Goal: Task Accomplishment & Management: Manage account settings

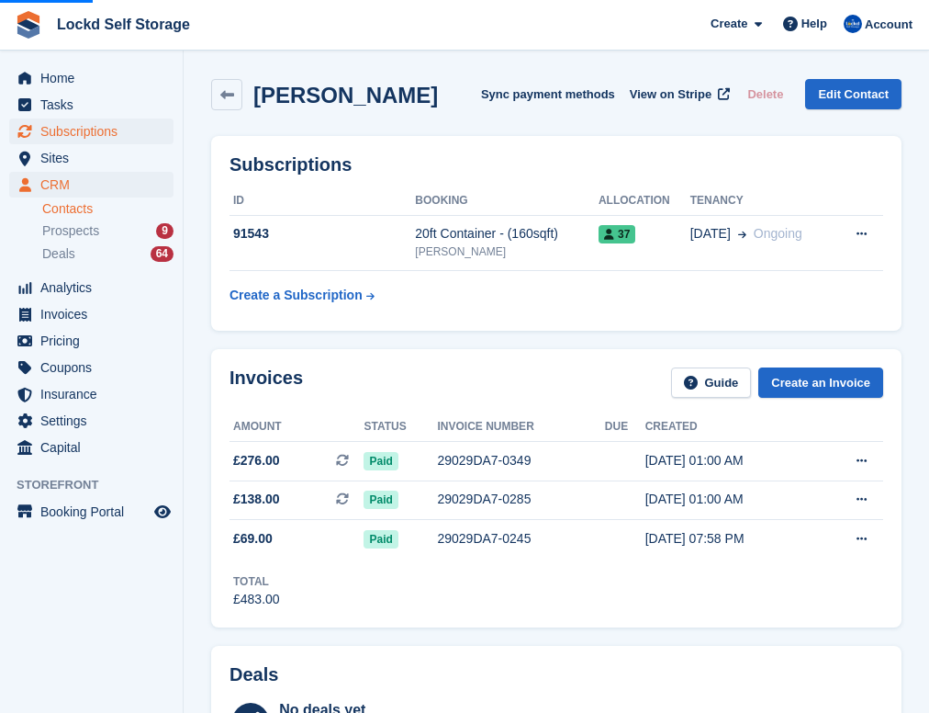
click at [91, 129] on span "Subscriptions" at bounding box center [95, 131] width 110 height 26
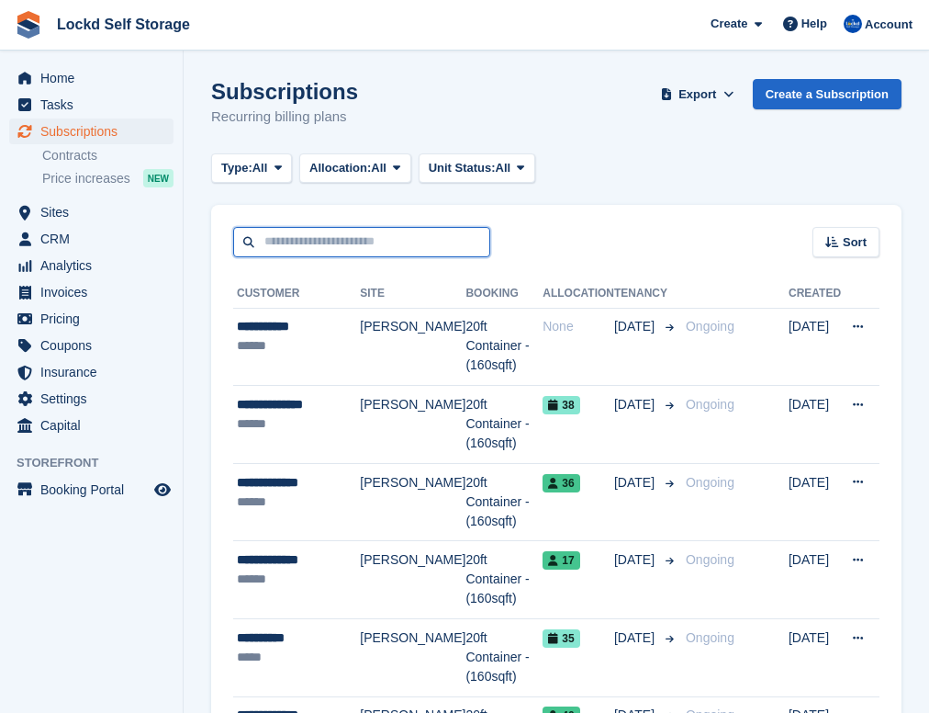
click at [351, 242] on input "text" at bounding box center [361, 242] width 257 height 30
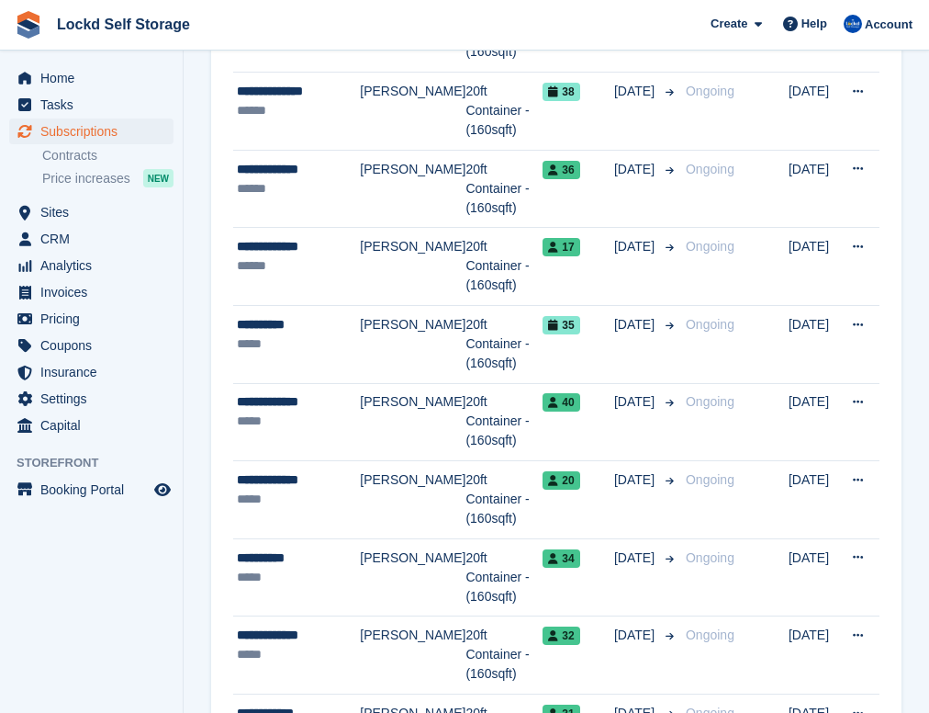
scroll to position [335, 0]
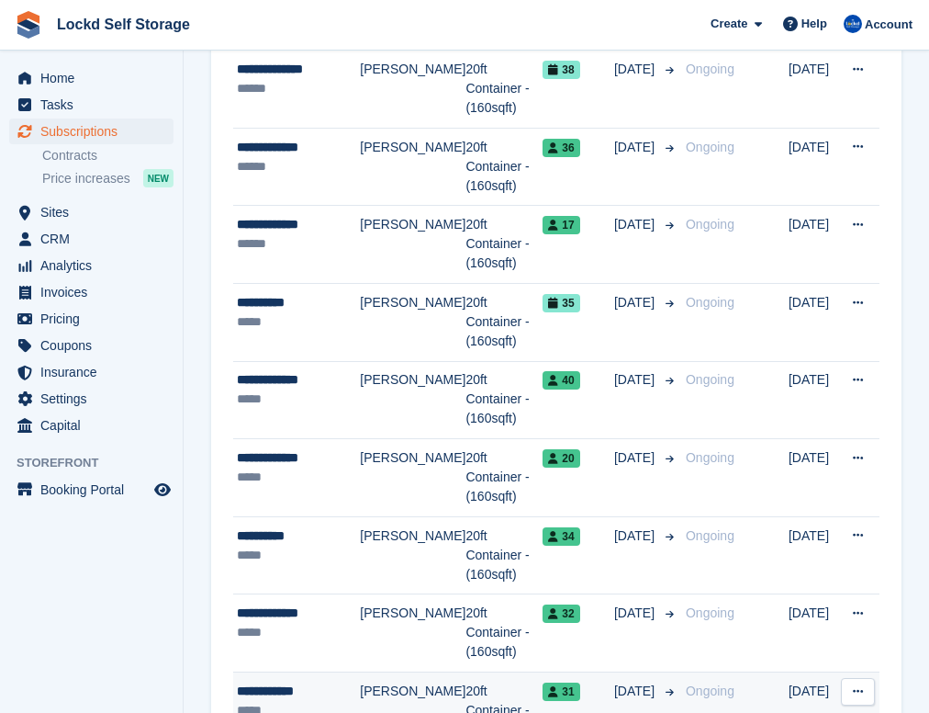
click at [346, 701] on div "*****" at bounding box center [298, 710] width 123 height 19
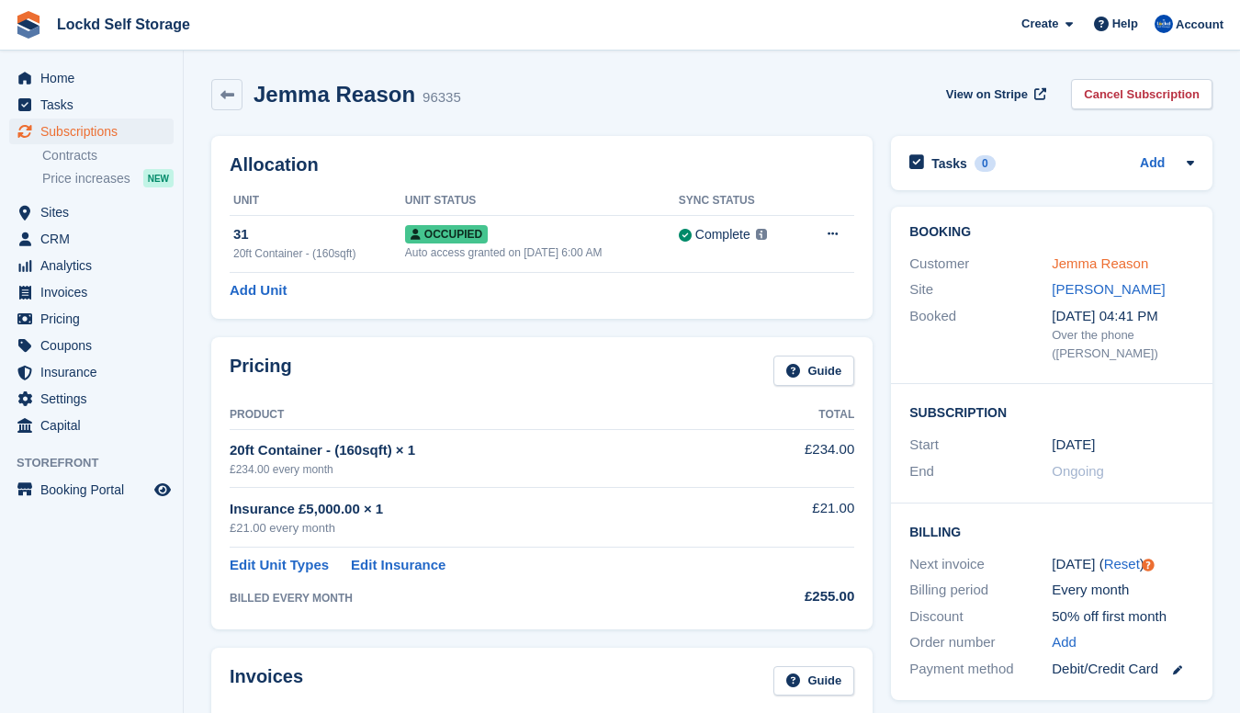
click at [929, 264] on link "Jemma Reason" at bounding box center [1100, 263] width 96 height 16
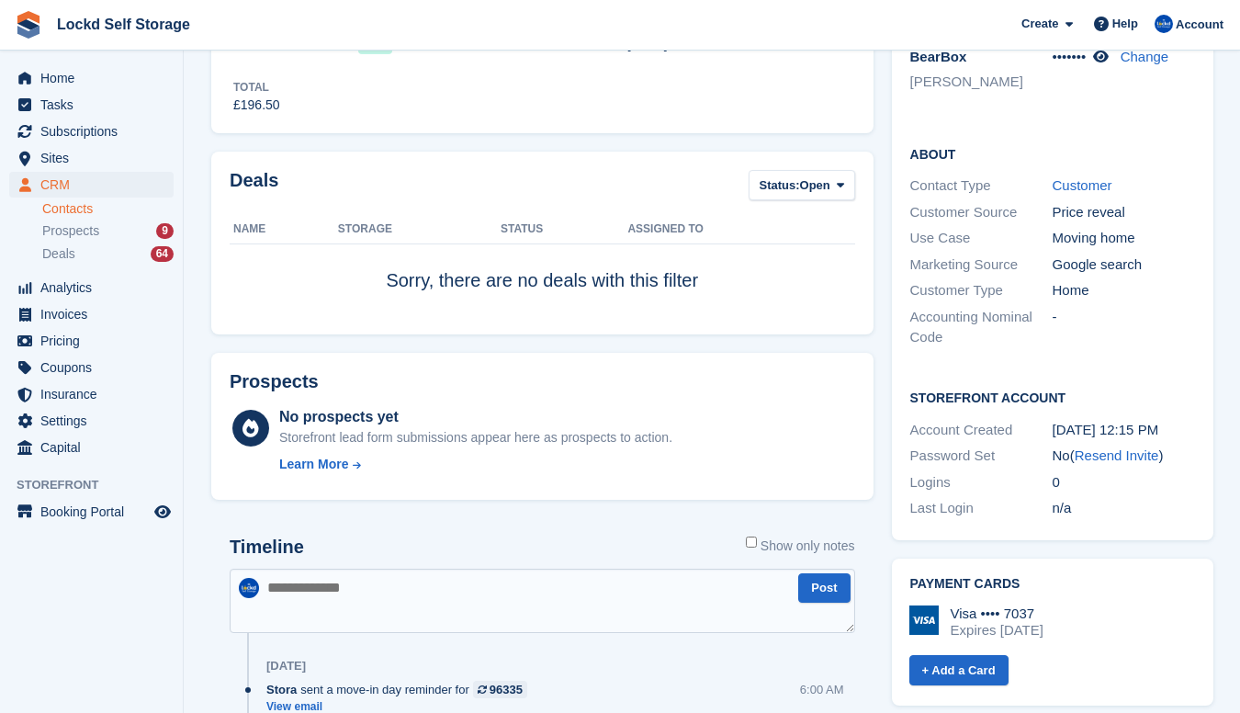
scroll to position [486, 0]
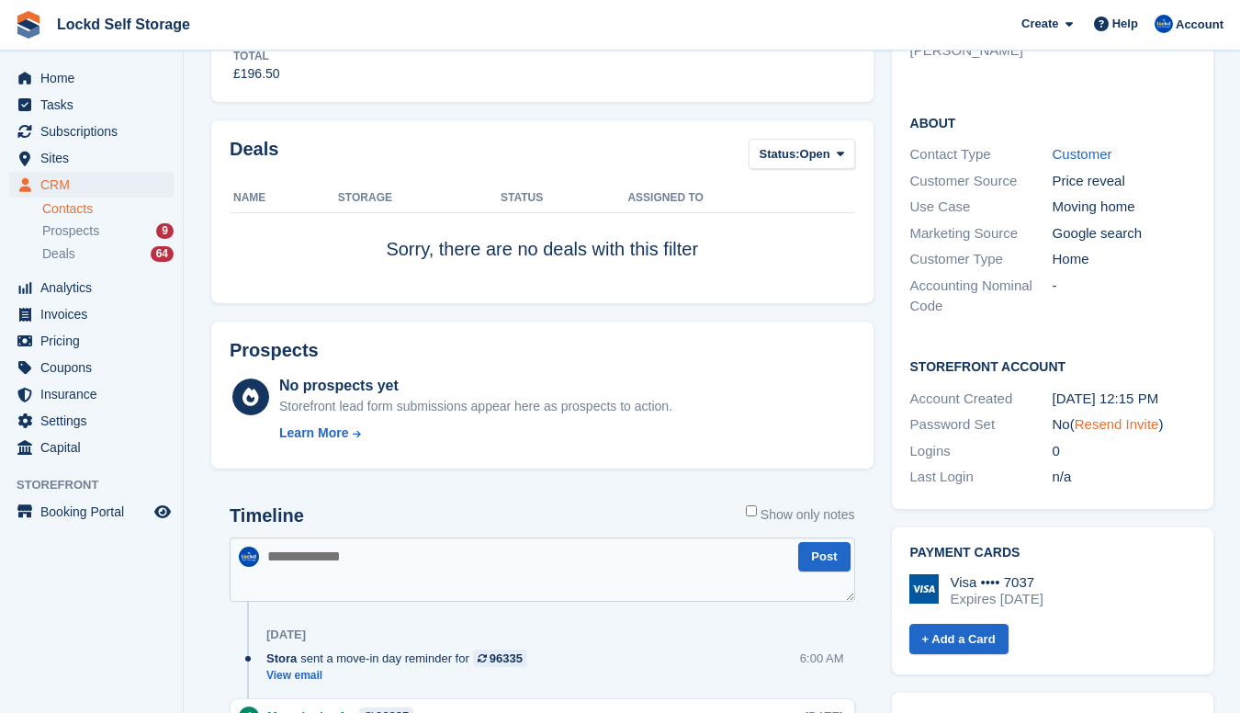
click at [929, 416] on link "Resend Invite" at bounding box center [1117, 424] width 84 height 16
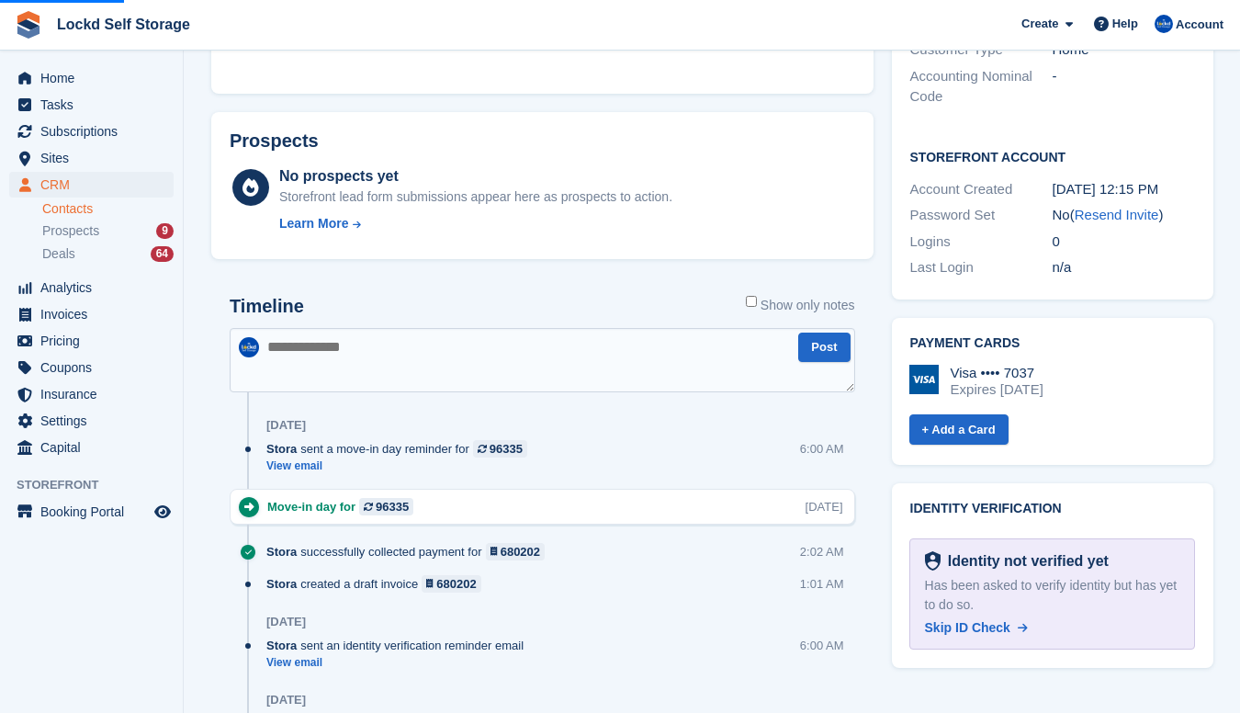
scroll to position [701, 0]
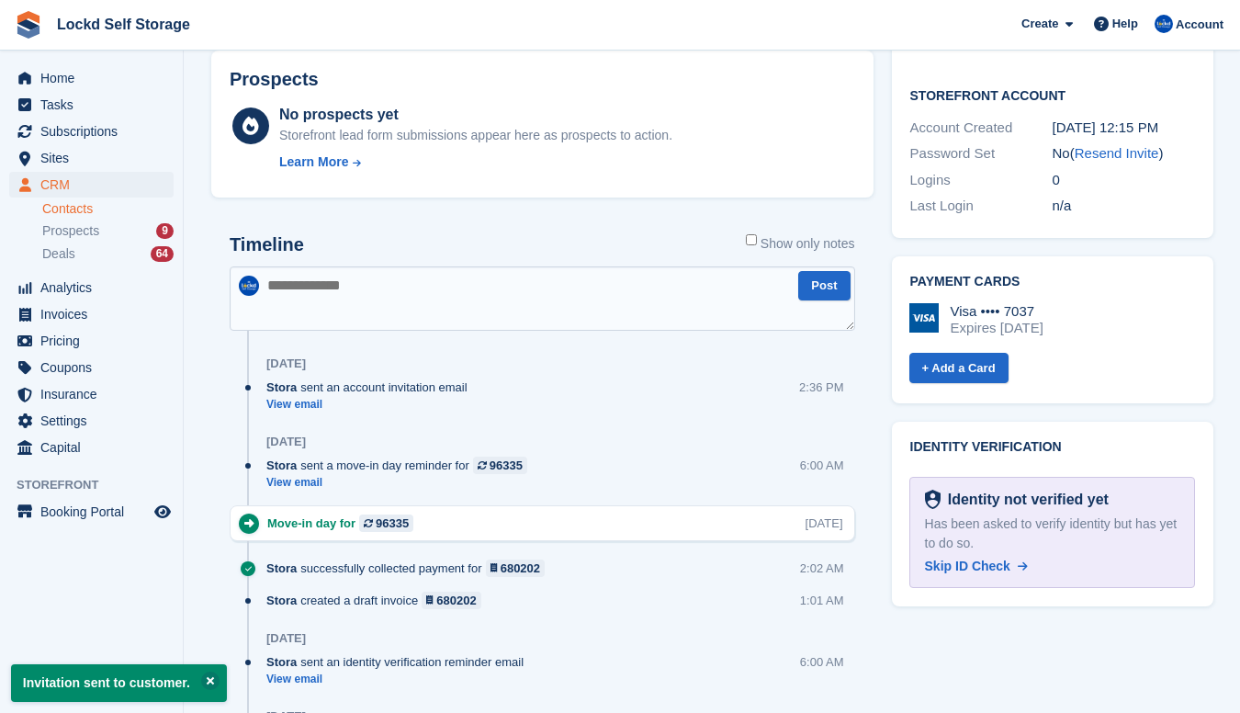
scroll to position [764, 0]
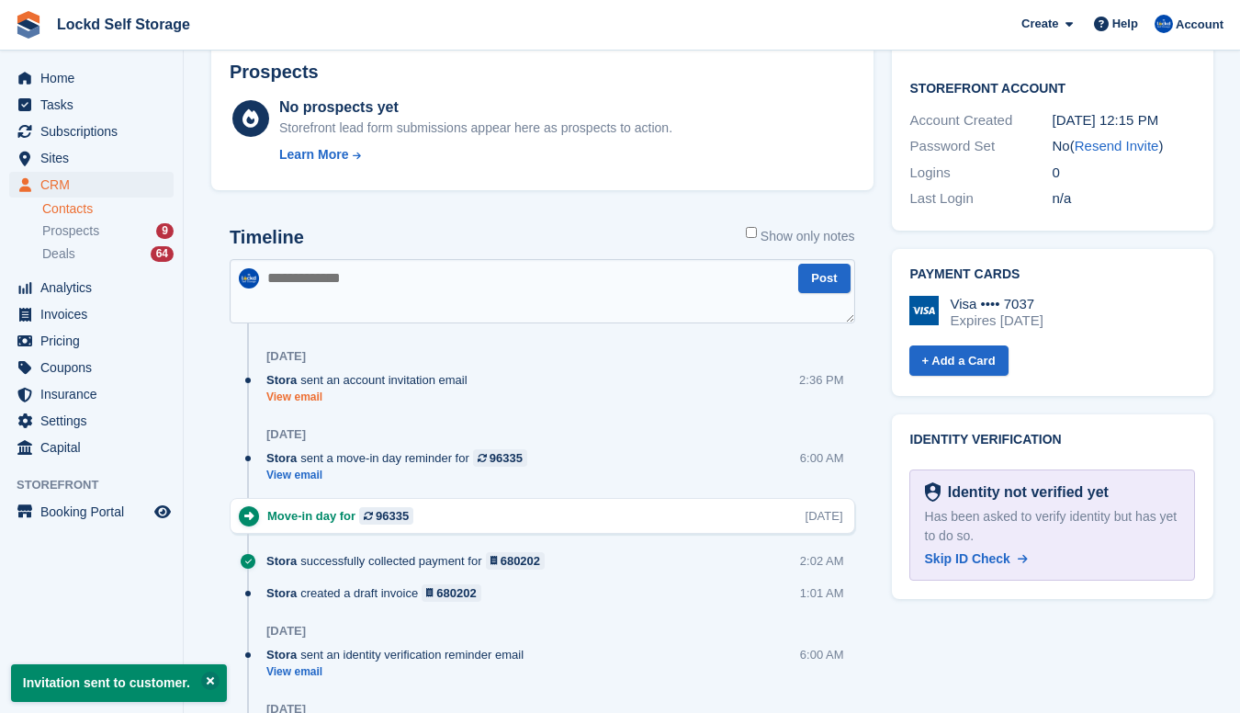
click at [307, 399] on link "View email" at bounding box center [371, 397] width 210 height 16
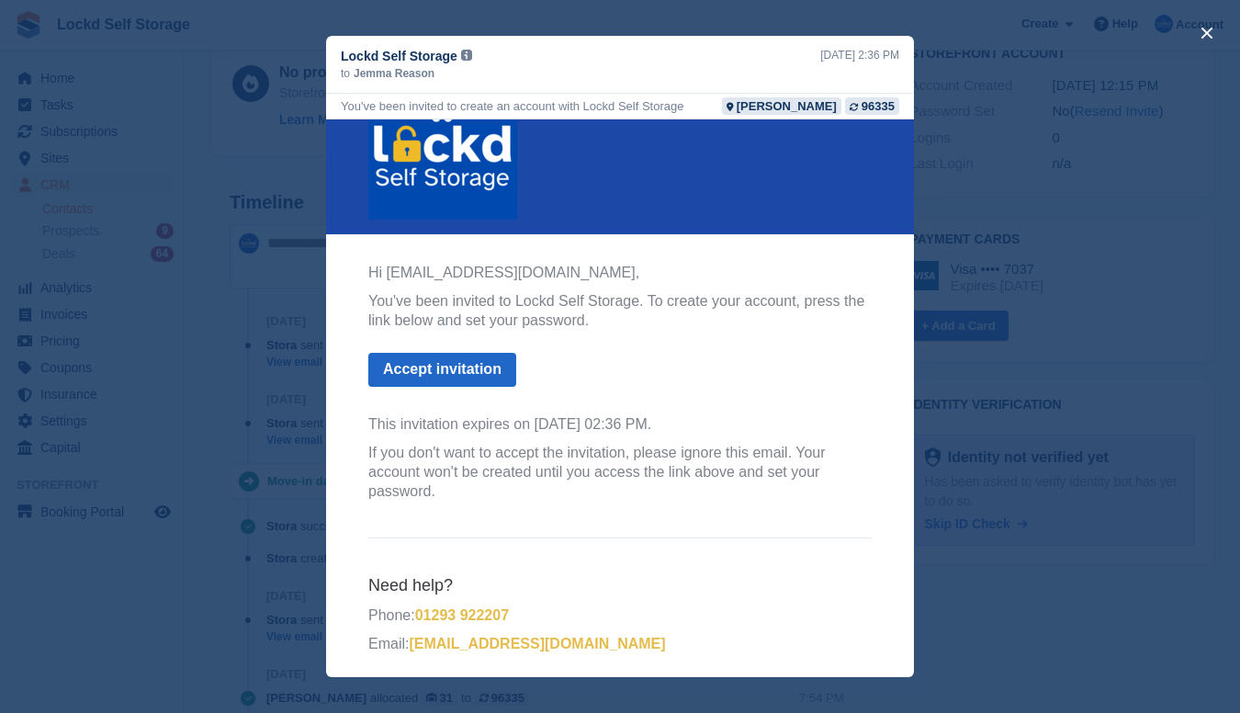
scroll to position [62, 0]
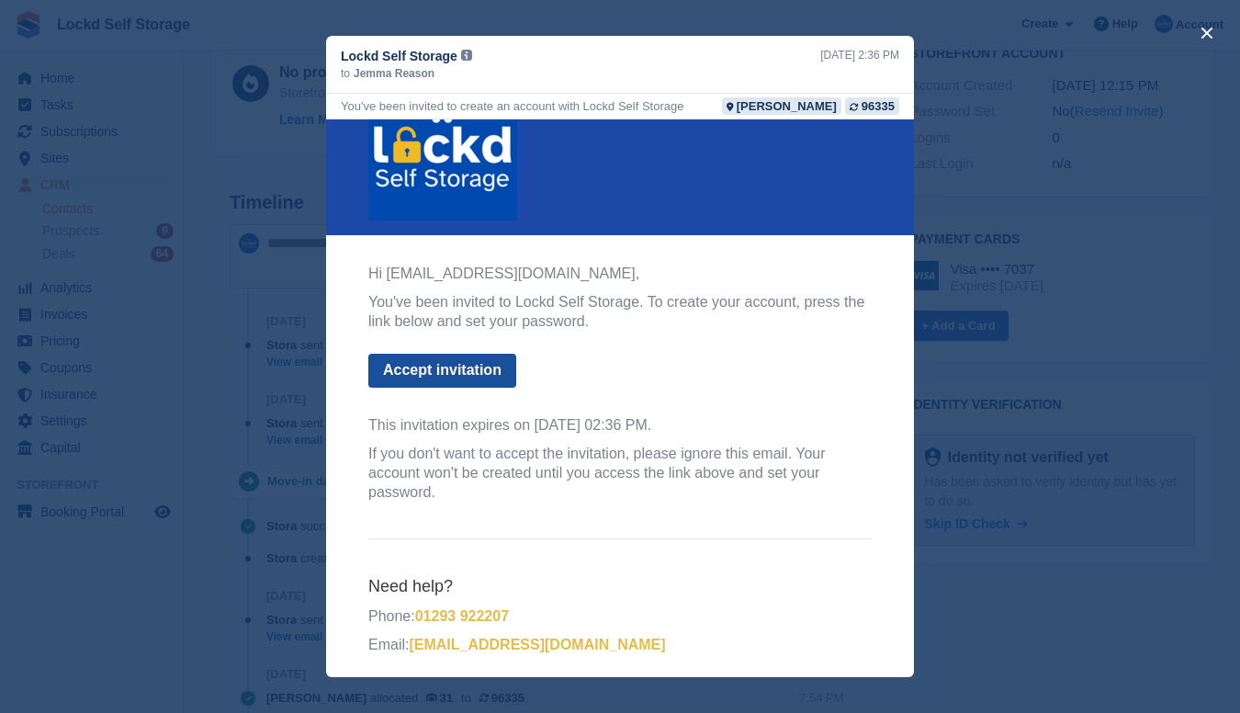
click at [479, 365] on link "Accept invitation" at bounding box center [442, 371] width 148 height 34
click at [1211, 28] on button "close" at bounding box center [1206, 32] width 29 height 29
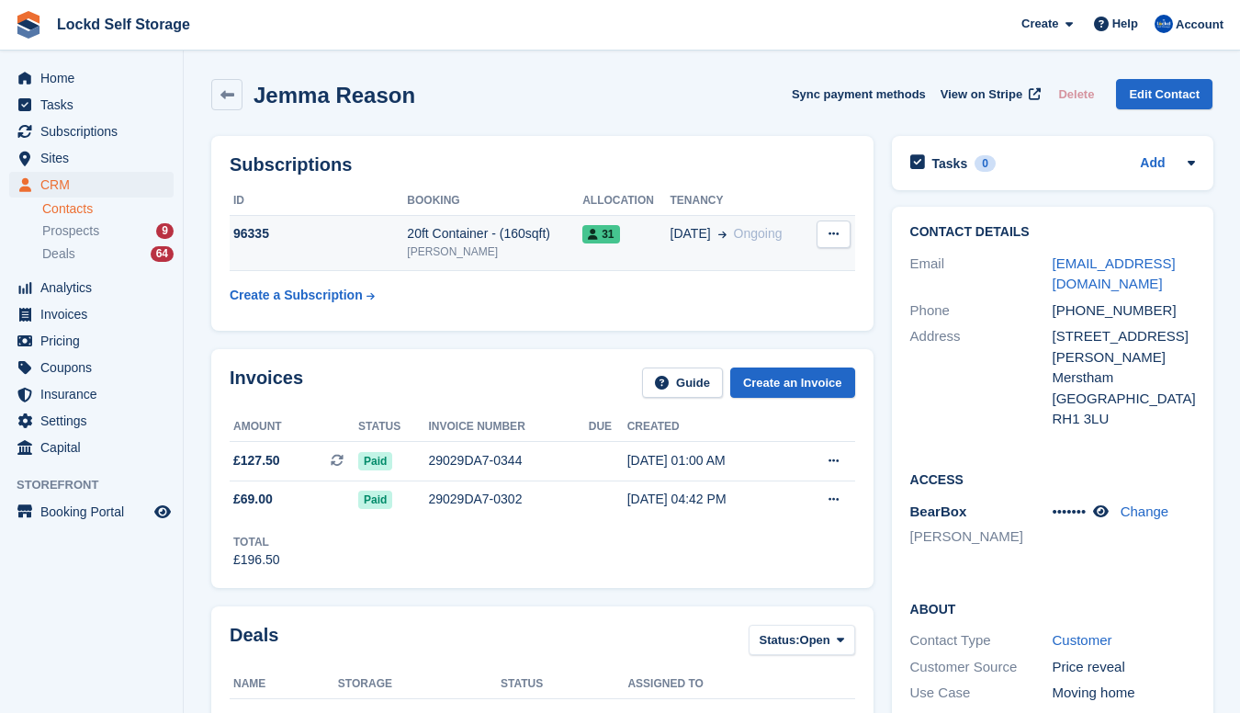
scroll to position [0, 0]
click at [566, 245] on div "[PERSON_NAME]" at bounding box center [494, 251] width 175 height 17
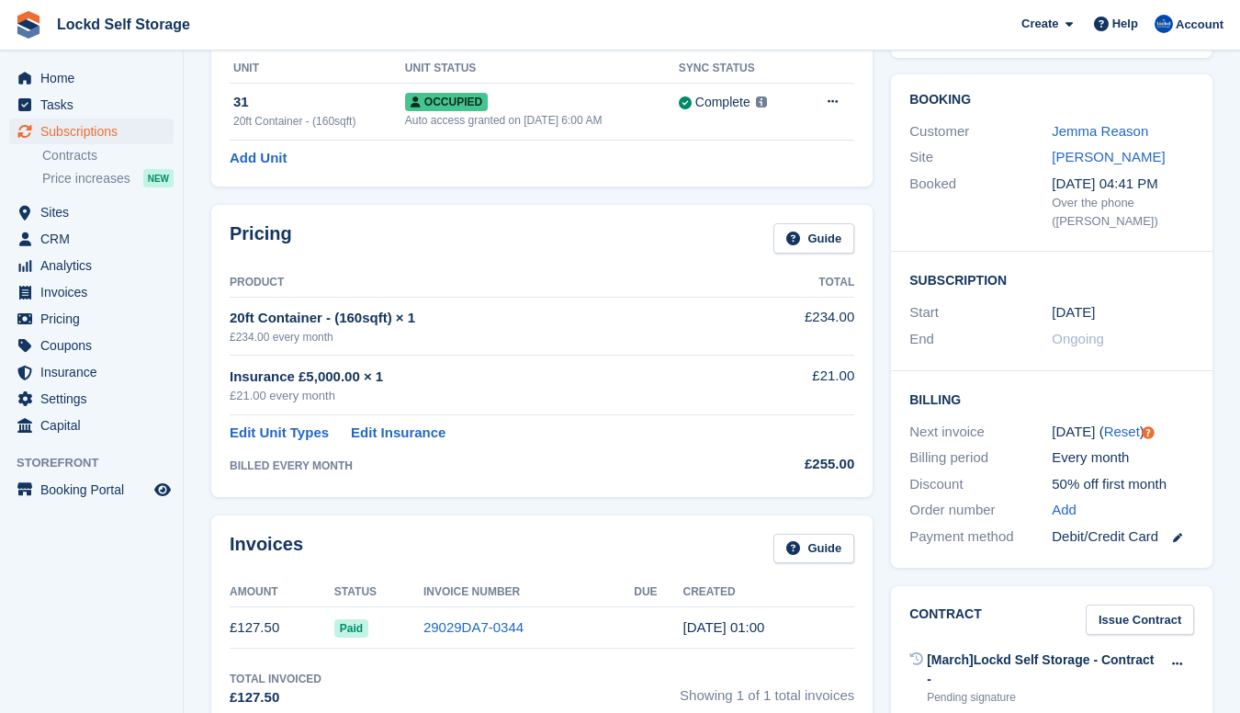
scroll to position [96, 0]
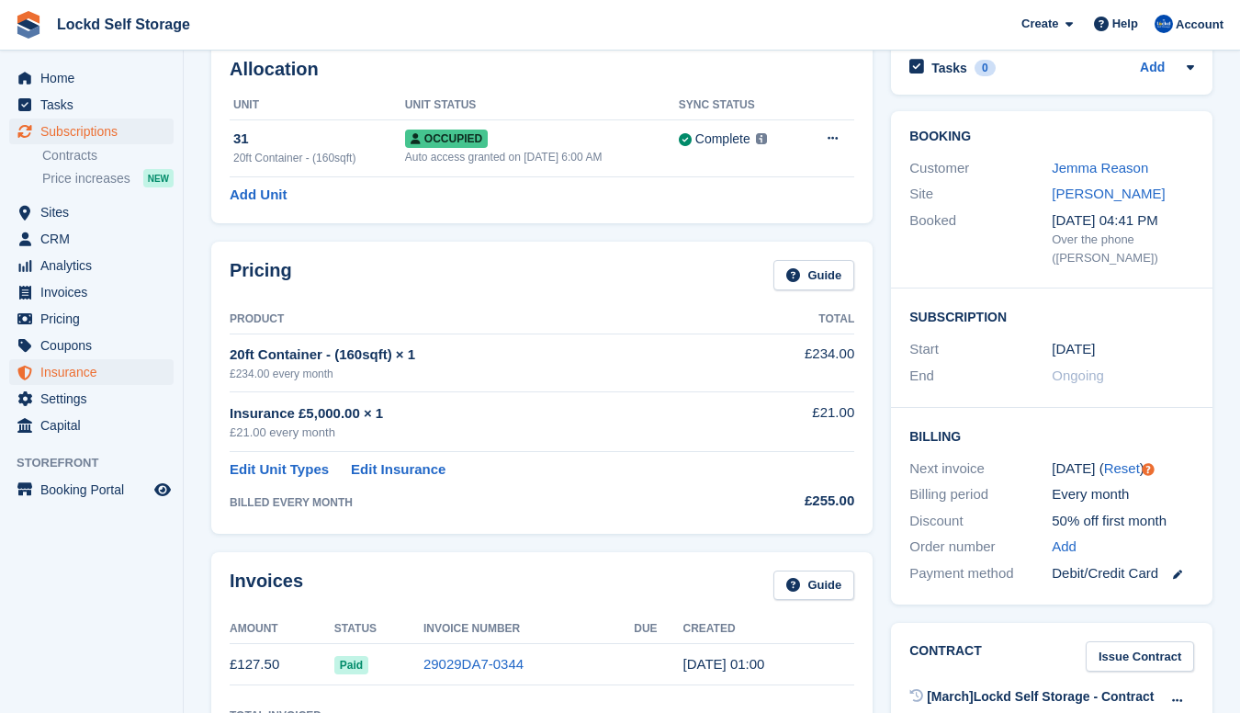
click at [83, 365] on span "Insurance" at bounding box center [95, 372] width 110 height 26
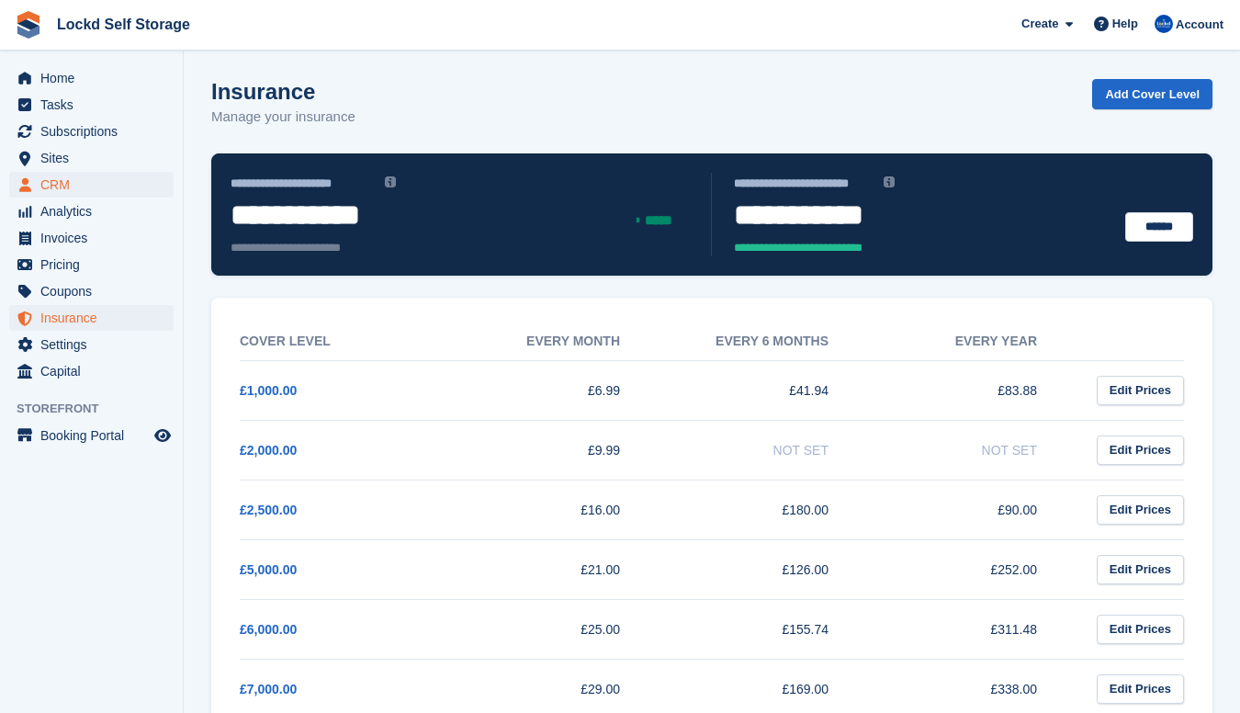
click at [85, 184] on span "CRM" at bounding box center [95, 185] width 110 height 26
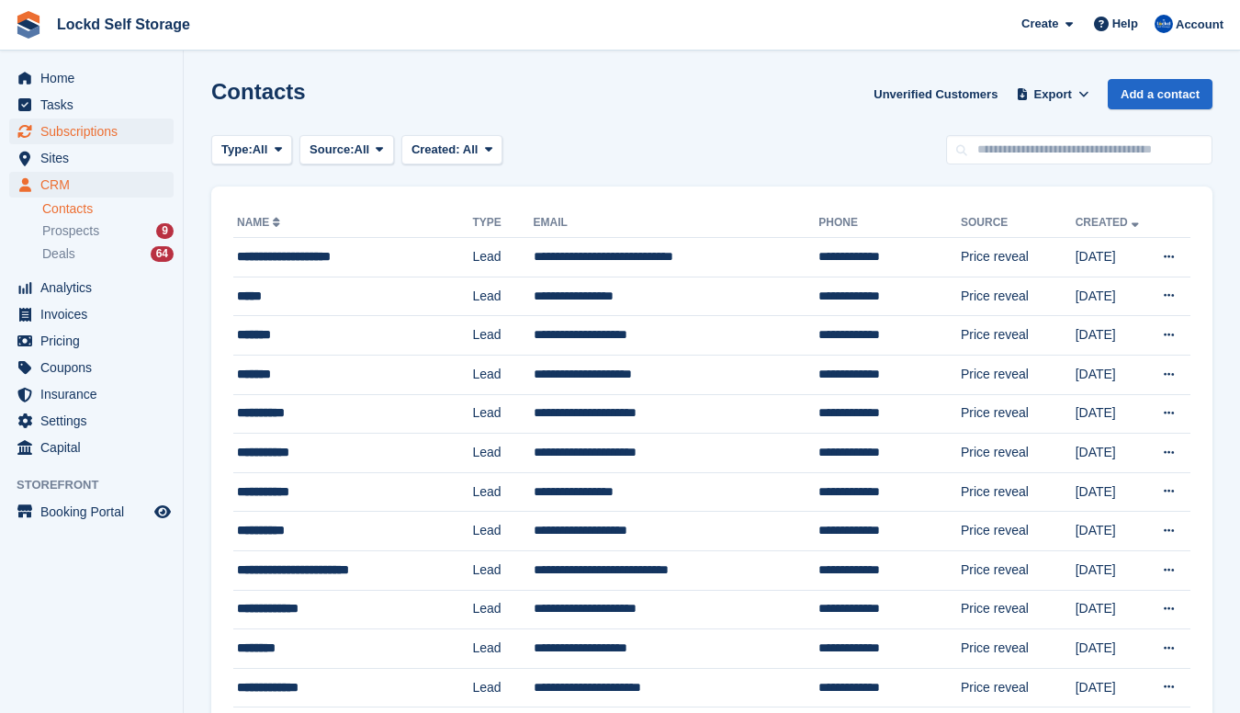
click at [121, 122] on span "Subscriptions" at bounding box center [95, 131] width 110 height 26
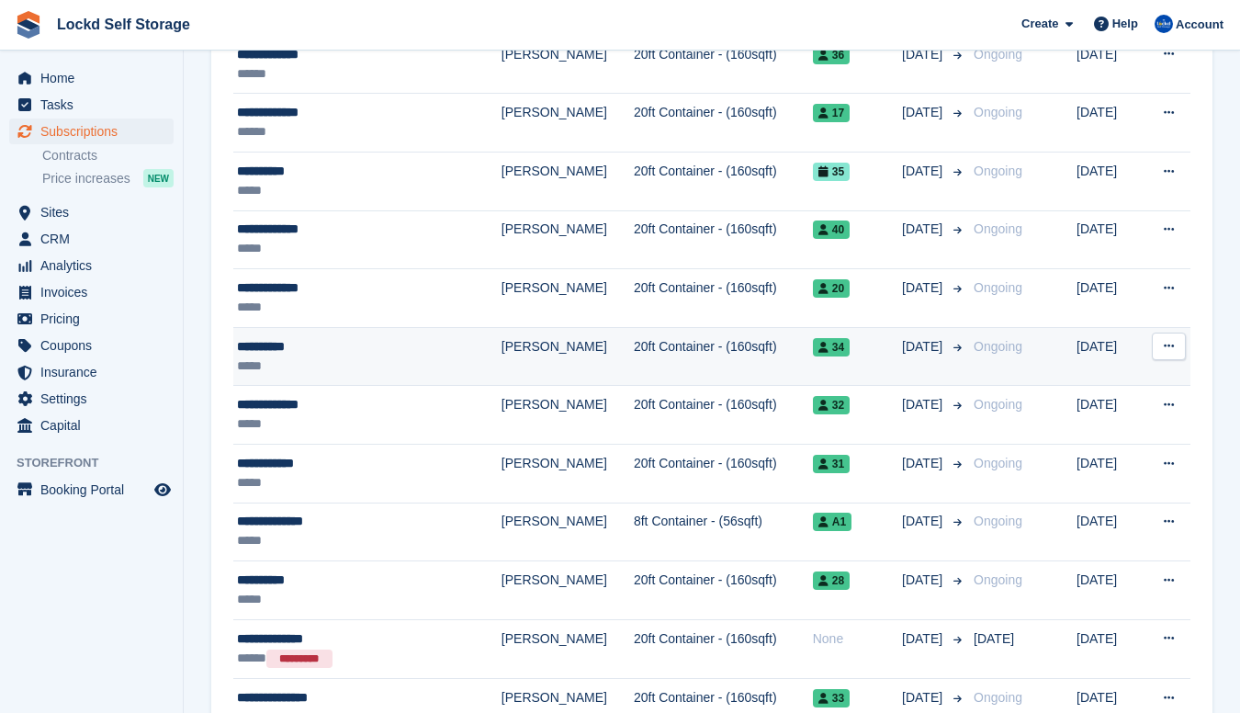
scroll to position [485, 0]
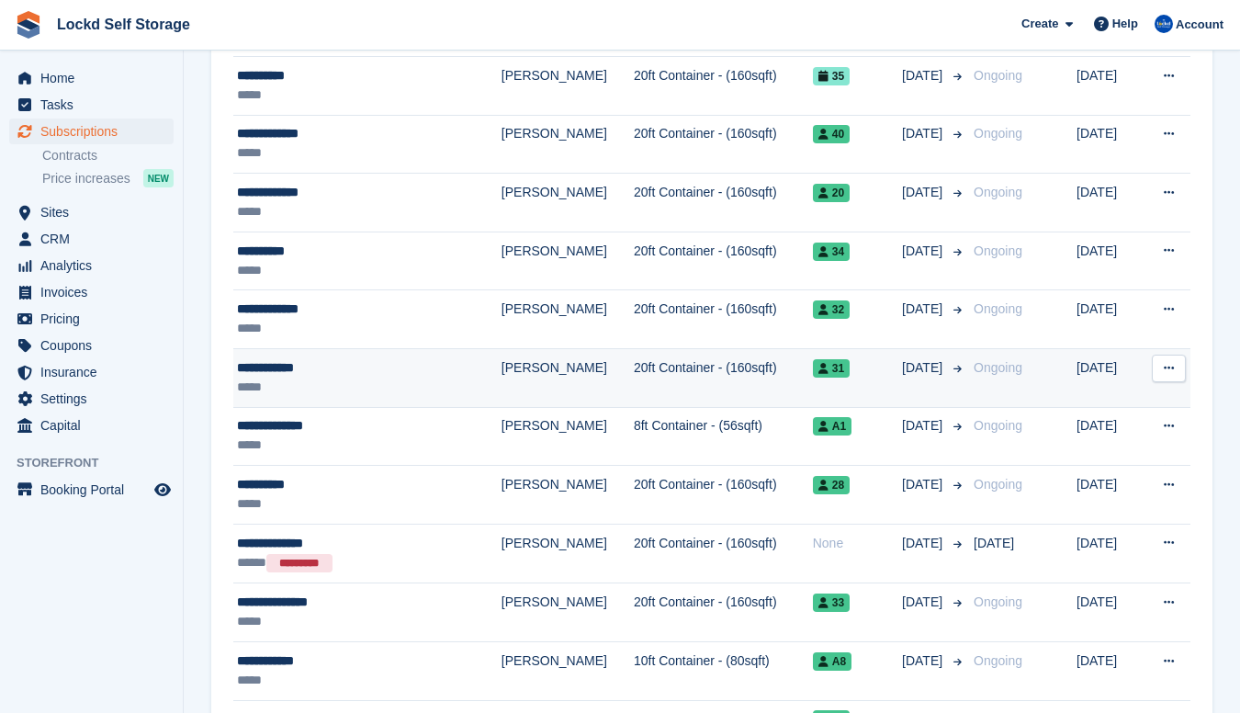
click at [423, 375] on div "**********" at bounding box center [342, 367] width 210 height 19
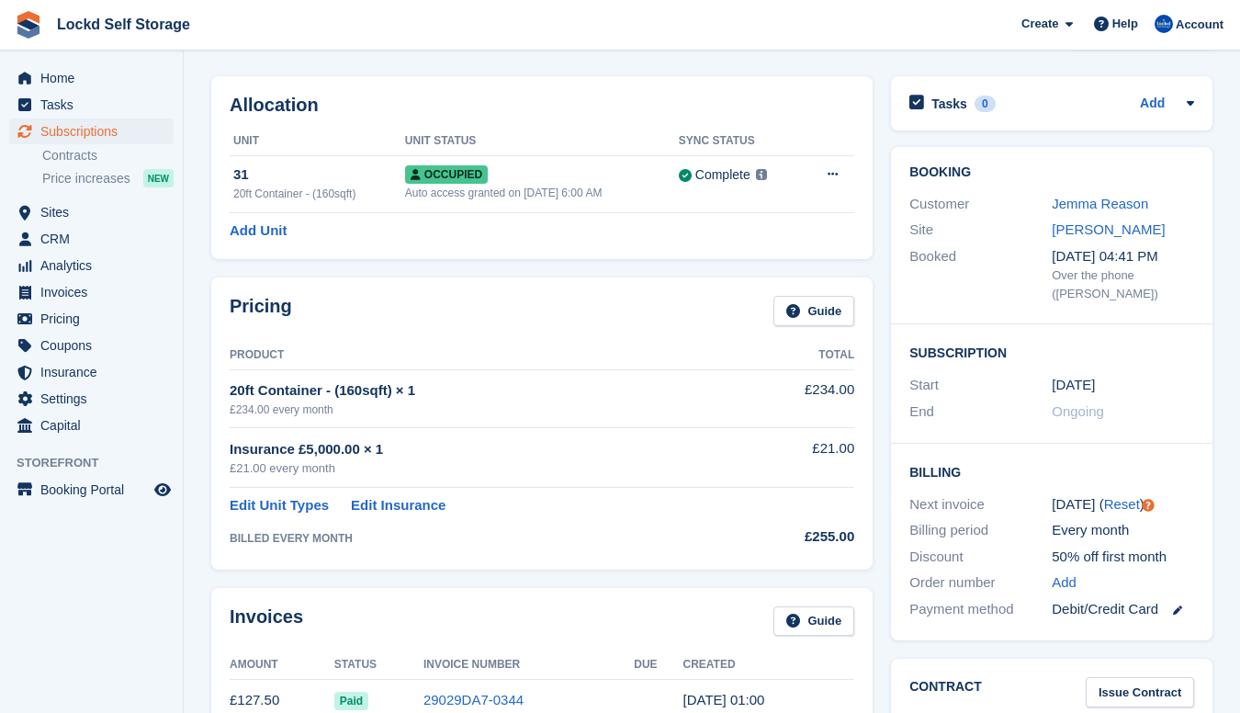
scroll to position [61, 0]
click at [396, 499] on link "Edit Insurance" at bounding box center [398, 504] width 95 height 21
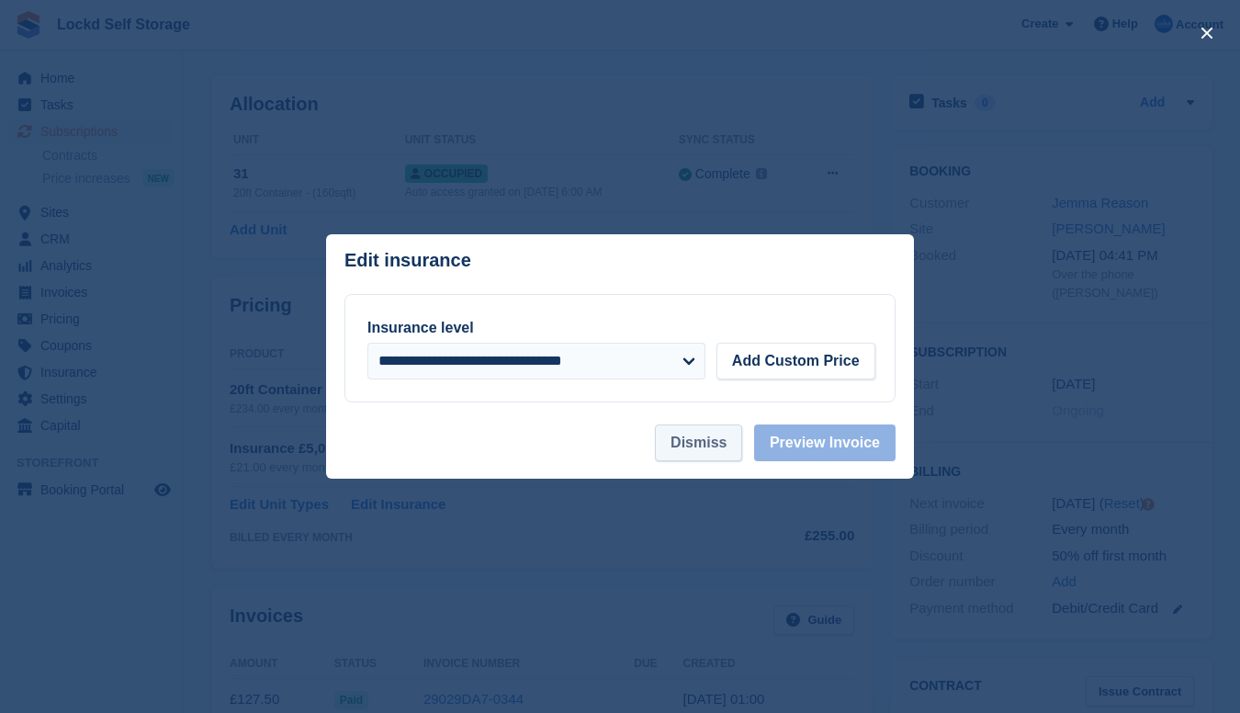
click at [689, 433] on button "Dismiss" at bounding box center [698, 442] width 87 height 37
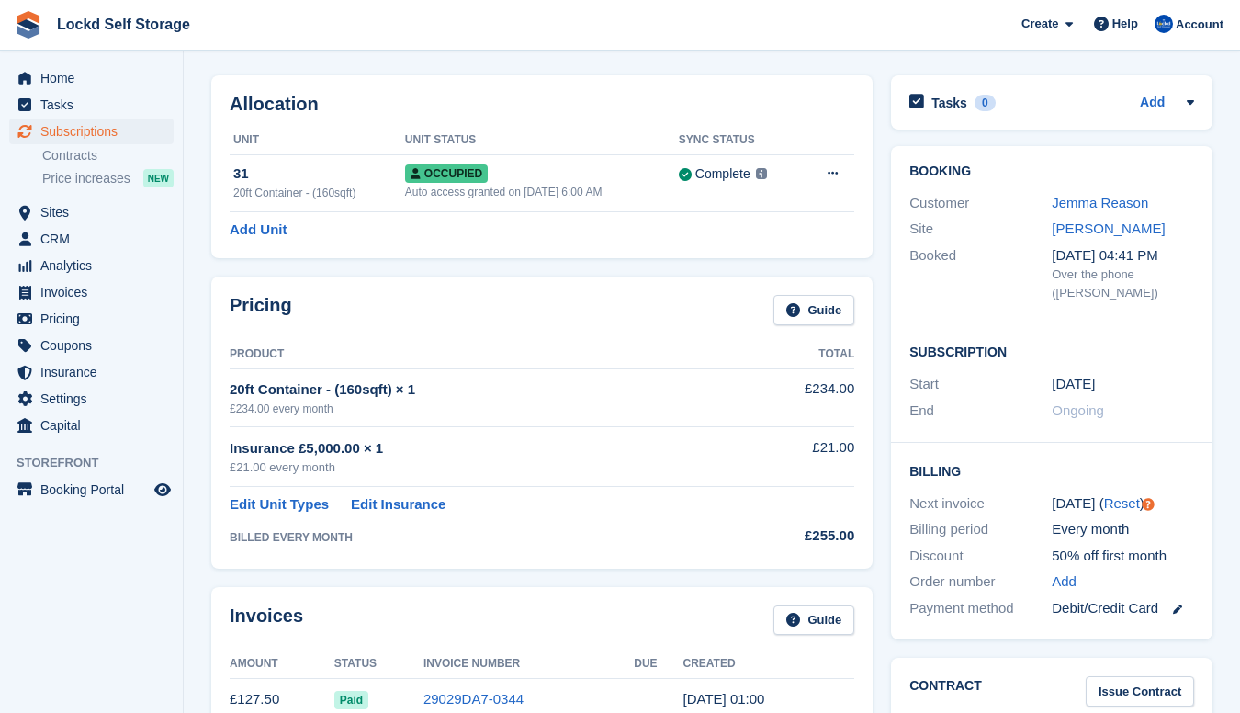
click at [85, 134] on span "Subscriptions" at bounding box center [95, 131] width 110 height 26
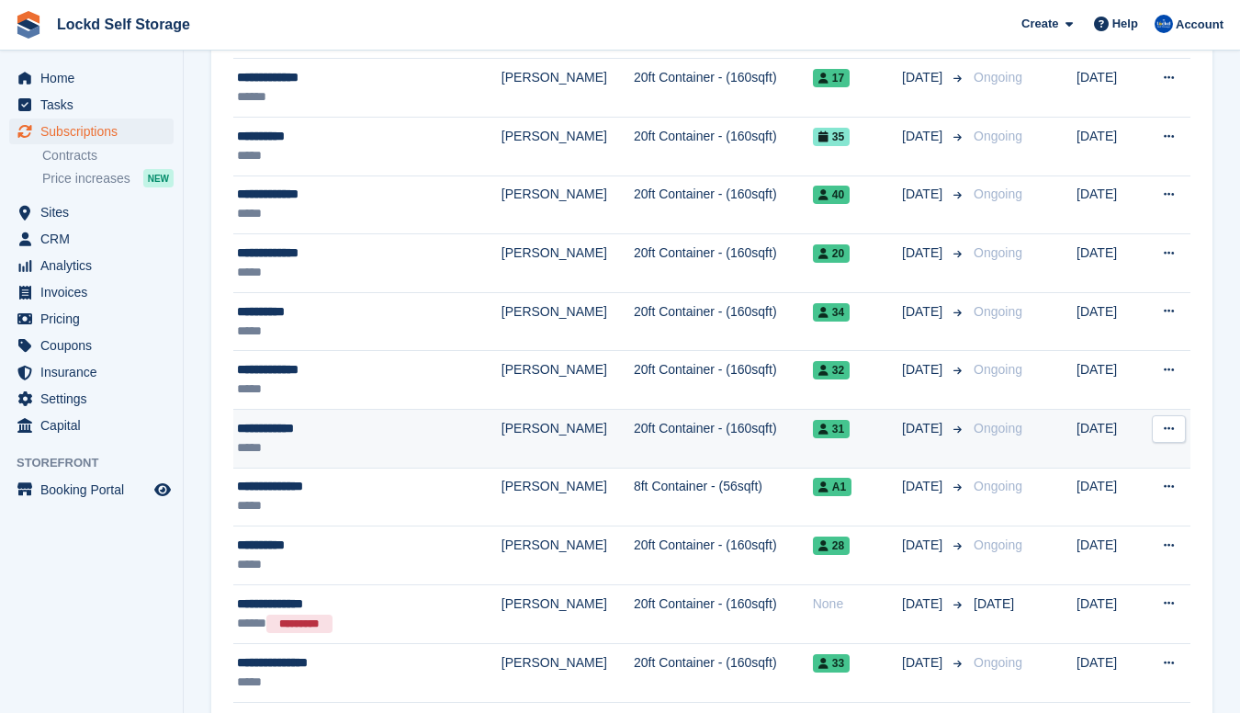
scroll to position [425, 0]
click at [400, 432] on div "**********" at bounding box center [342, 427] width 210 height 19
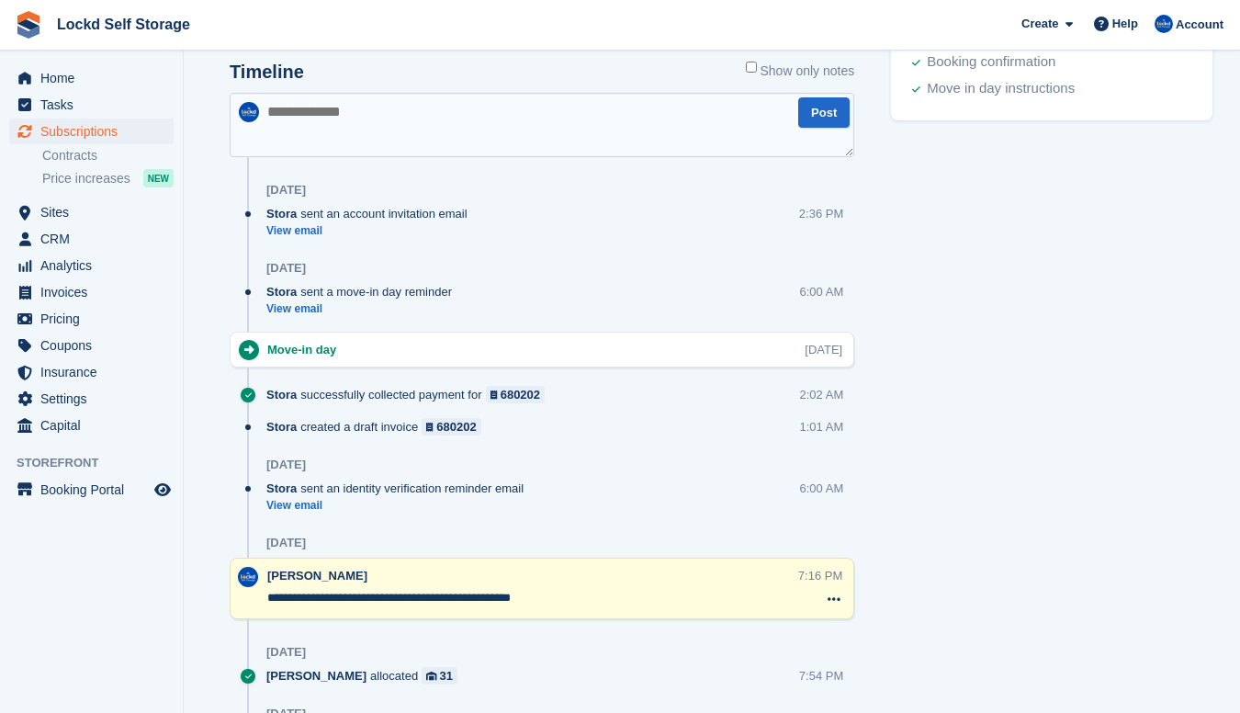
scroll to position [1031, 0]
click at [302, 227] on link "View email" at bounding box center [371, 232] width 210 height 16
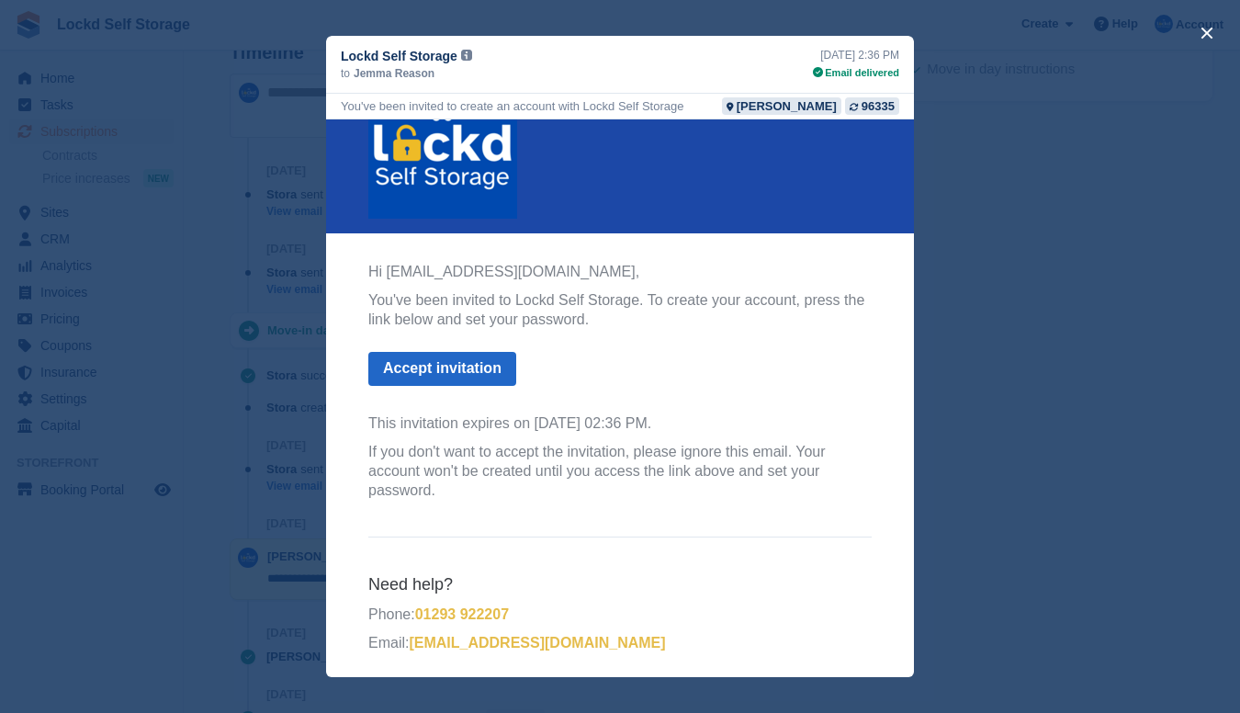
scroll to position [62, 0]
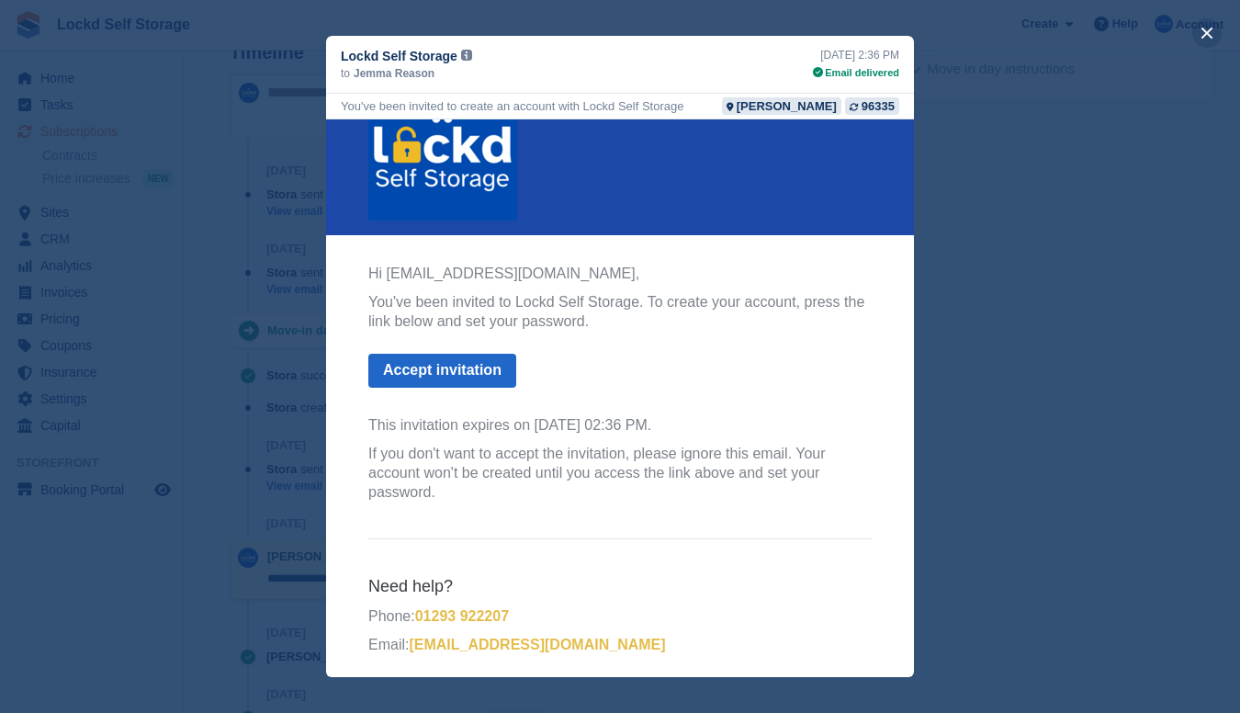
click at [1206, 37] on button "close" at bounding box center [1206, 32] width 29 height 29
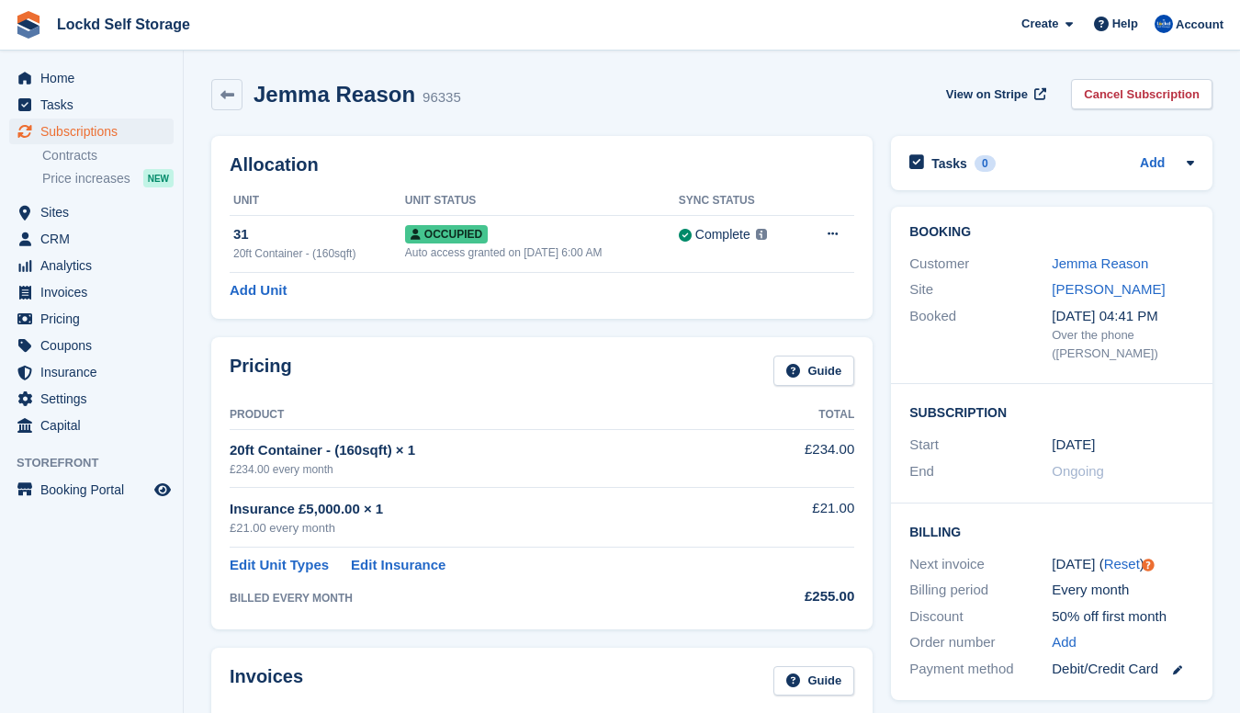
scroll to position [0, 0]
click at [492, 92] on div "Jemma Reason 96335 View on Stripe Cancel Subscription" at bounding box center [711, 94] width 1001 height 31
drag, startPoint x: 408, startPoint y: 96, endPoint x: 256, endPoint y: 97, distance: 151.5
click at [255, 97] on div "Jemma Reason 96335" at bounding box center [351, 95] width 219 height 27
click at [507, 87] on div "Jemma Reason 96335 View on Stripe Cancel Subscription" at bounding box center [711, 94] width 1001 height 31
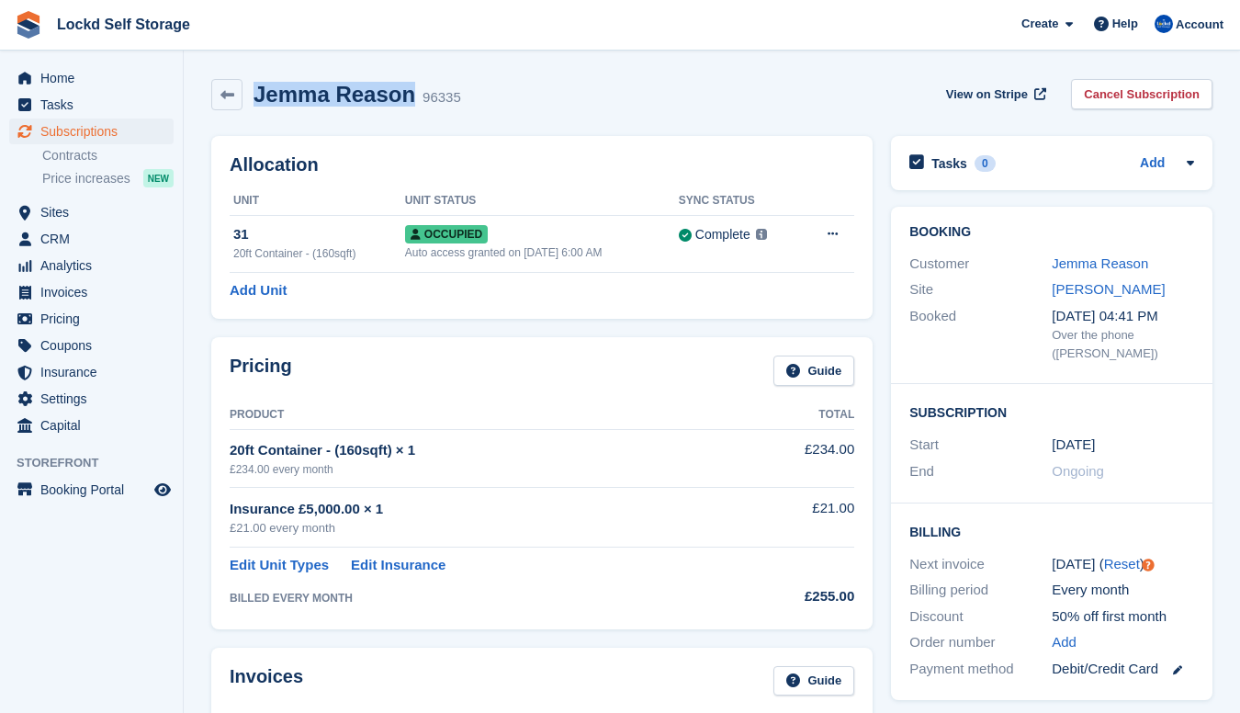
drag, startPoint x: 406, startPoint y: 97, endPoint x: 248, endPoint y: 96, distance: 158.0
click at [247, 96] on div "Jemma Reason 96335" at bounding box center [351, 95] width 219 height 27
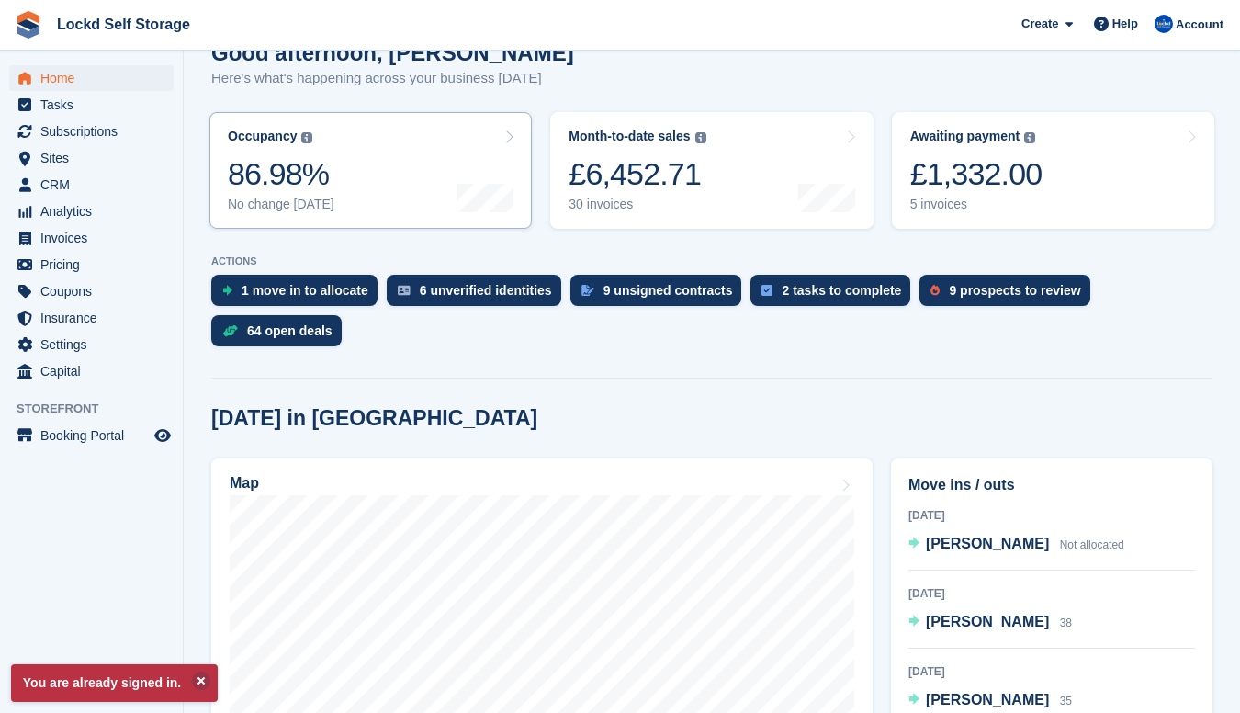
scroll to position [181, 0]
click at [61, 183] on span "CRM" at bounding box center [95, 185] width 110 height 26
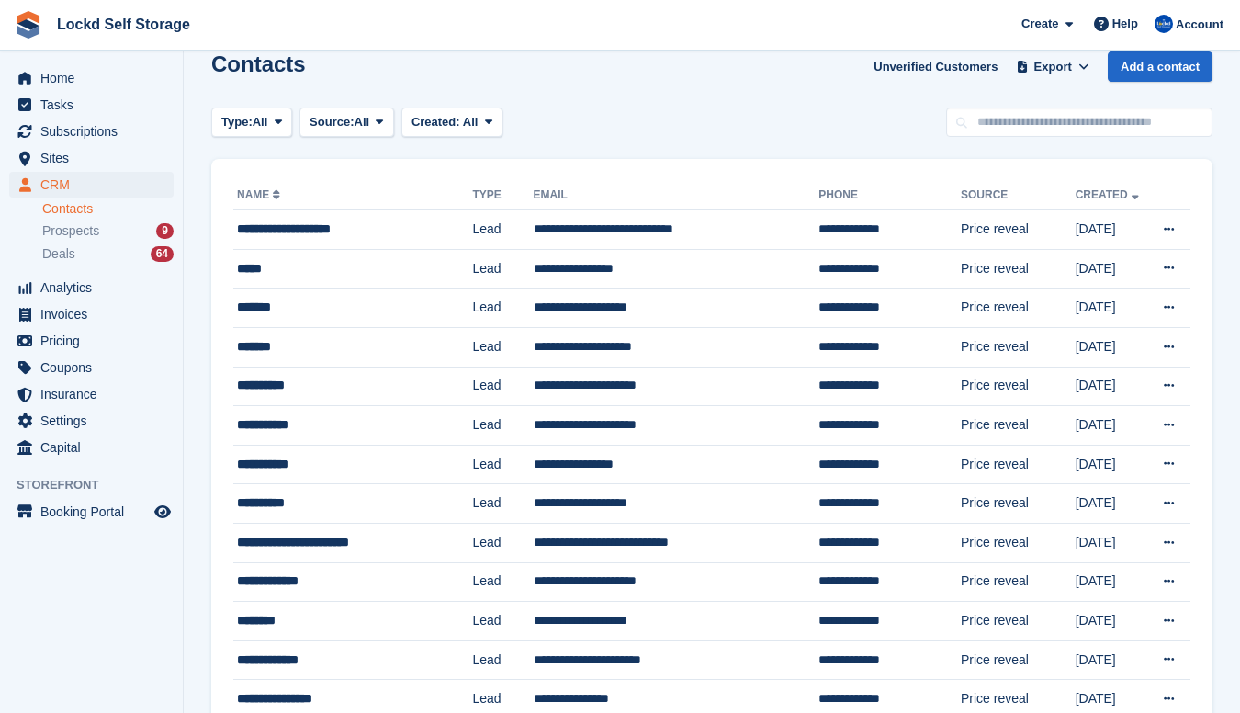
scroll to position [32, 0]
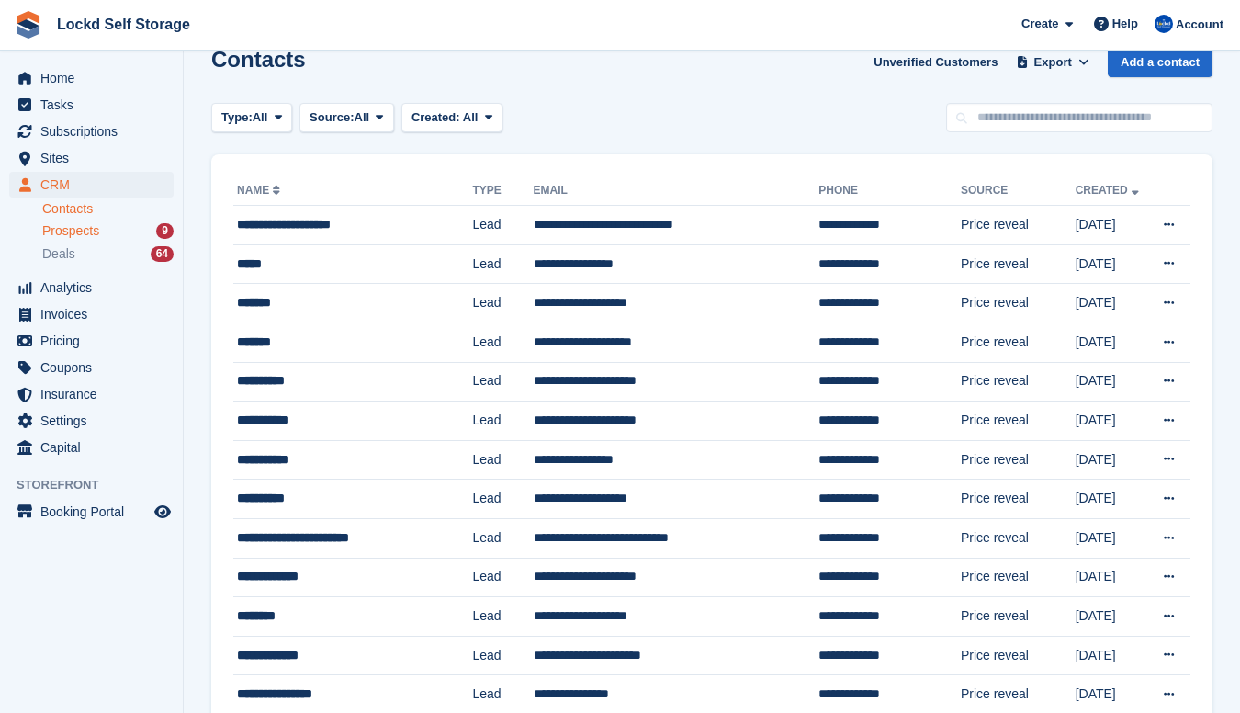
click at [111, 232] on div "Prospects 9" at bounding box center [107, 230] width 131 height 17
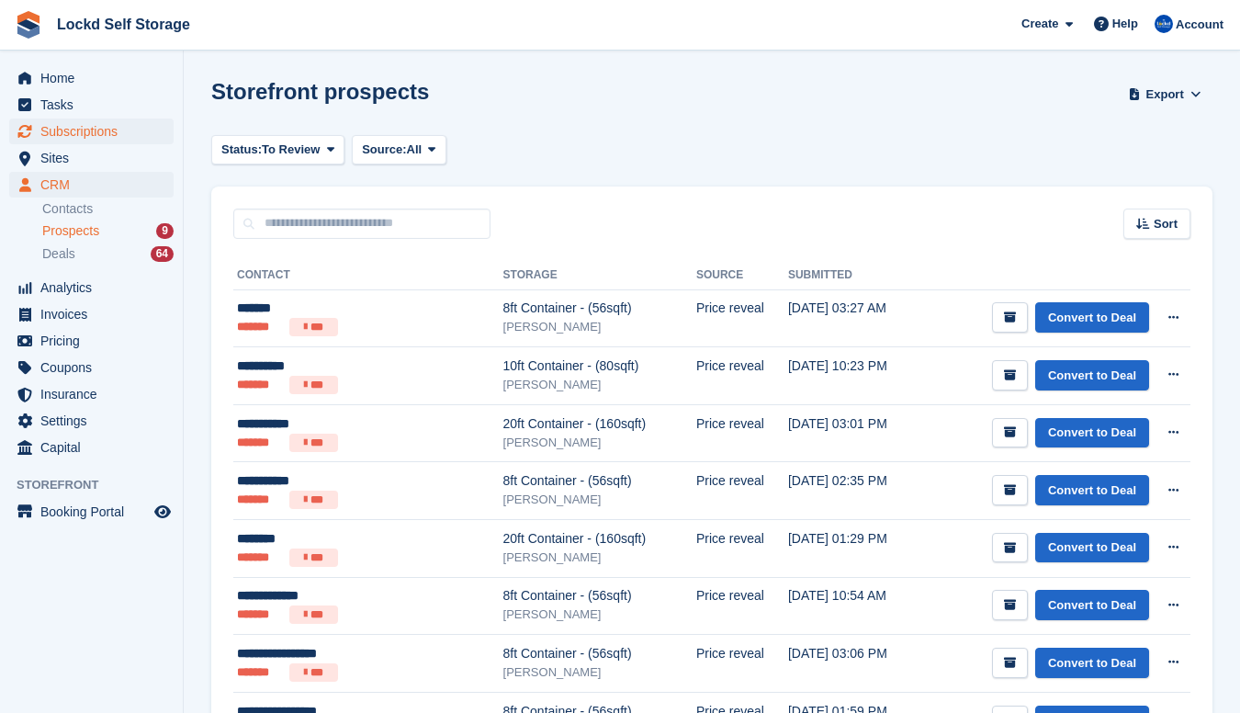
click at [113, 134] on span "Subscriptions" at bounding box center [95, 131] width 110 height 26
